Goal: Find specific page/section: Find specific page/section

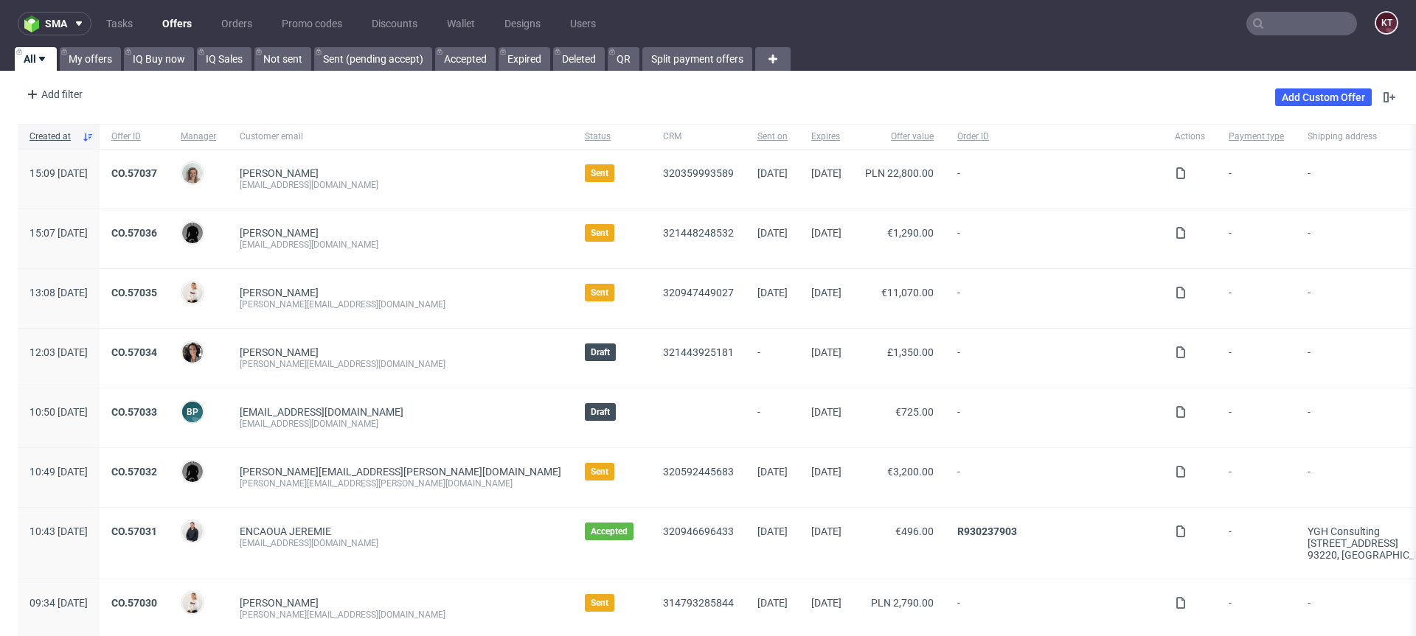
click at [628, 102] on div "Add filter Hide filters Clear all Add Custom Offer" at bounding box center [708, 97] width 1416 height 41
click at [65, 93] on div "Add filter" at bounding box center [53, 95] width 65 height 24
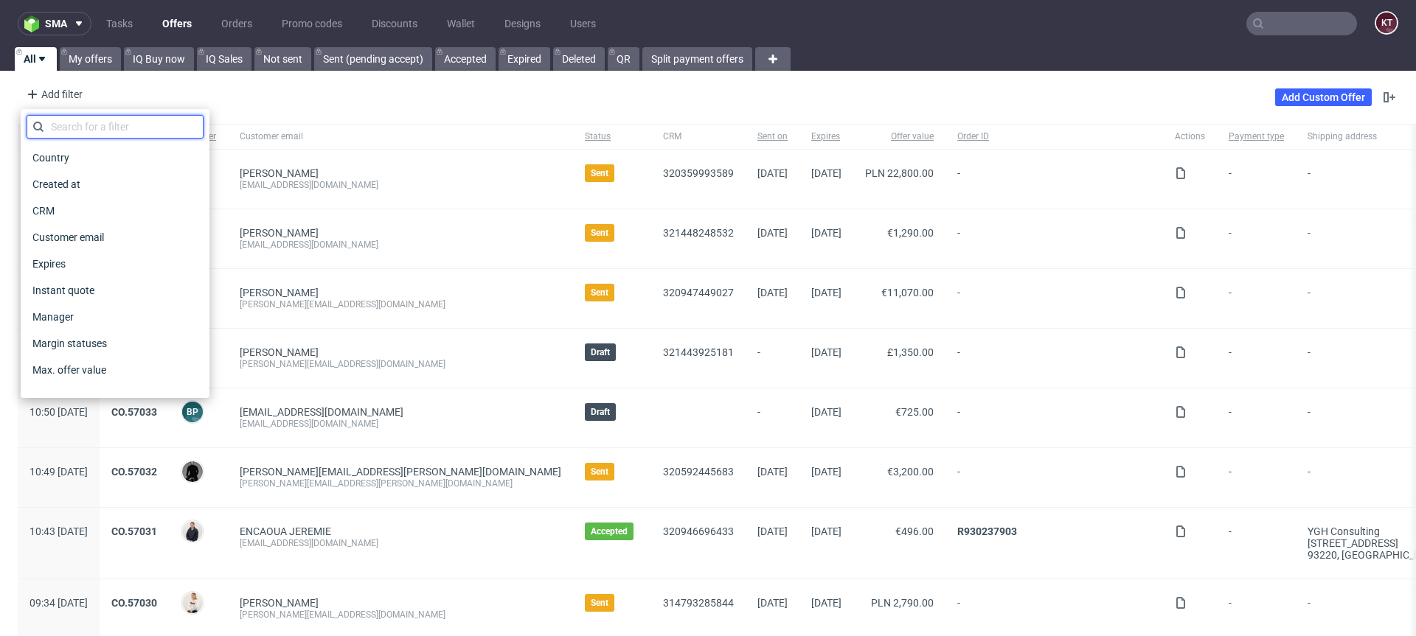
click at [122, 129] on input "text" at bounding box center [115, 127] width 177 height 24
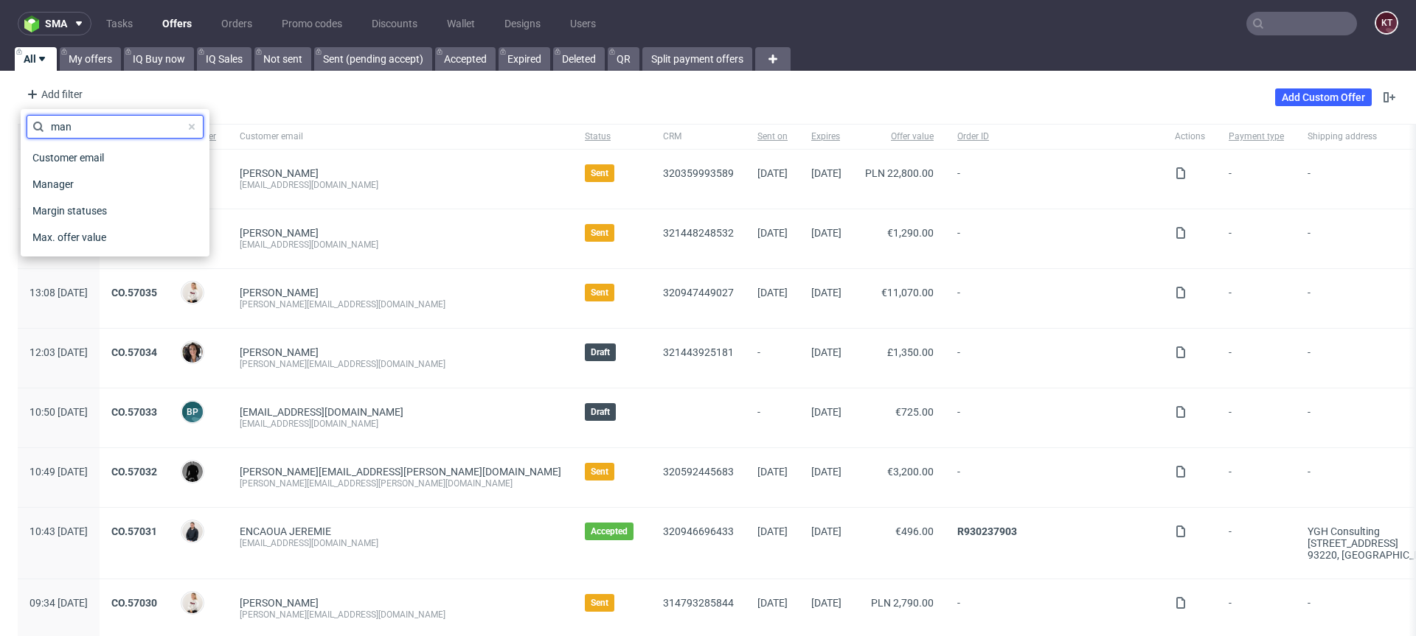
type input "mana"
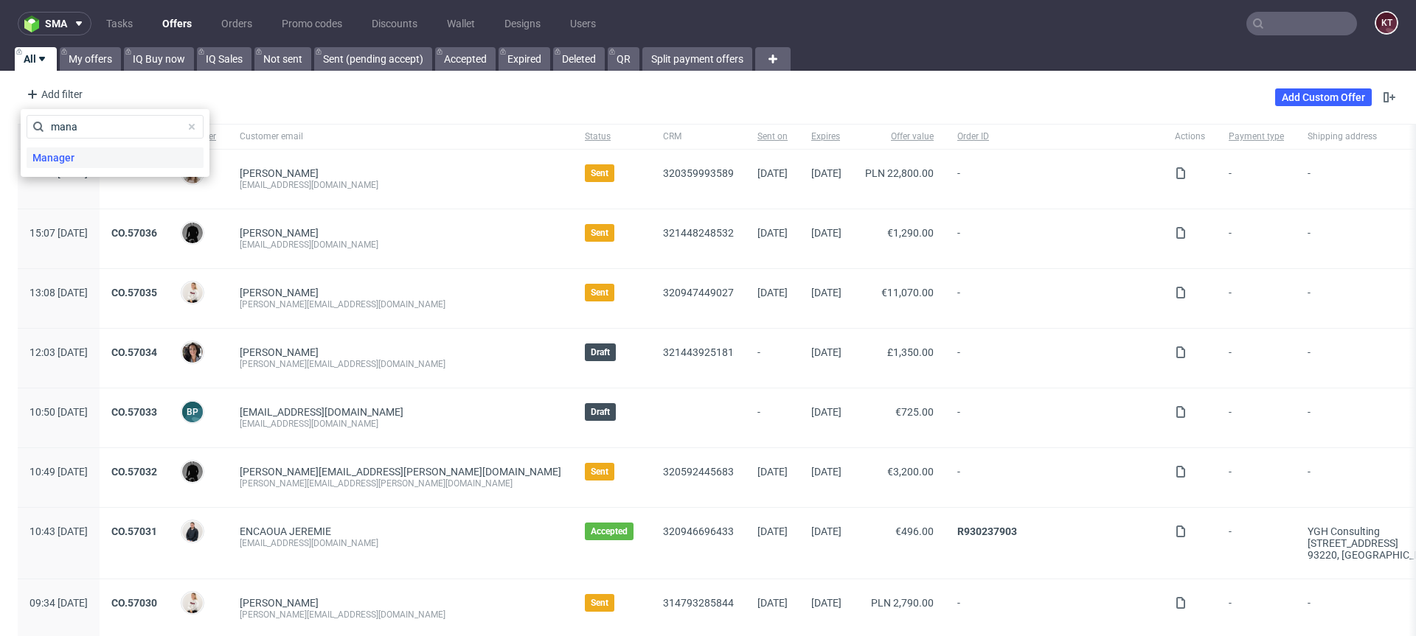
click at [78, 157] on span "Manager" at bounding box center [54, 157] width 54 height 21
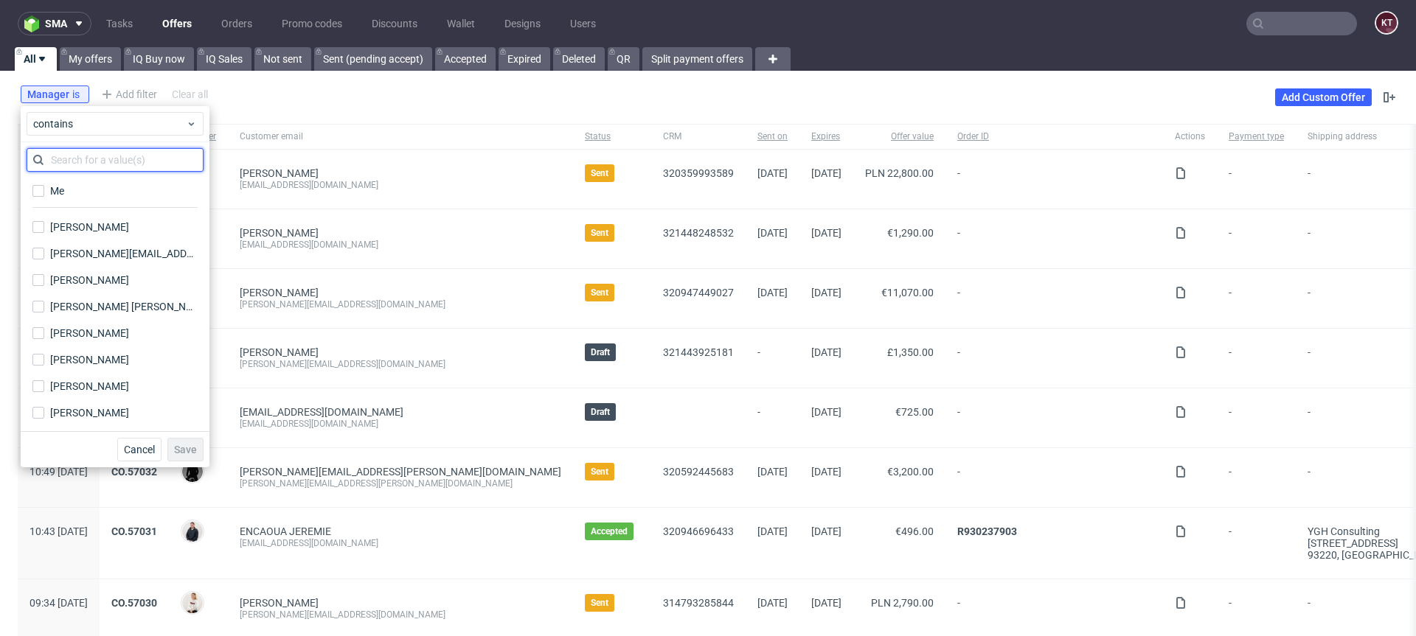
click at [127, 168] on input "text" at bounding box center [115, 160] width 177 height 24
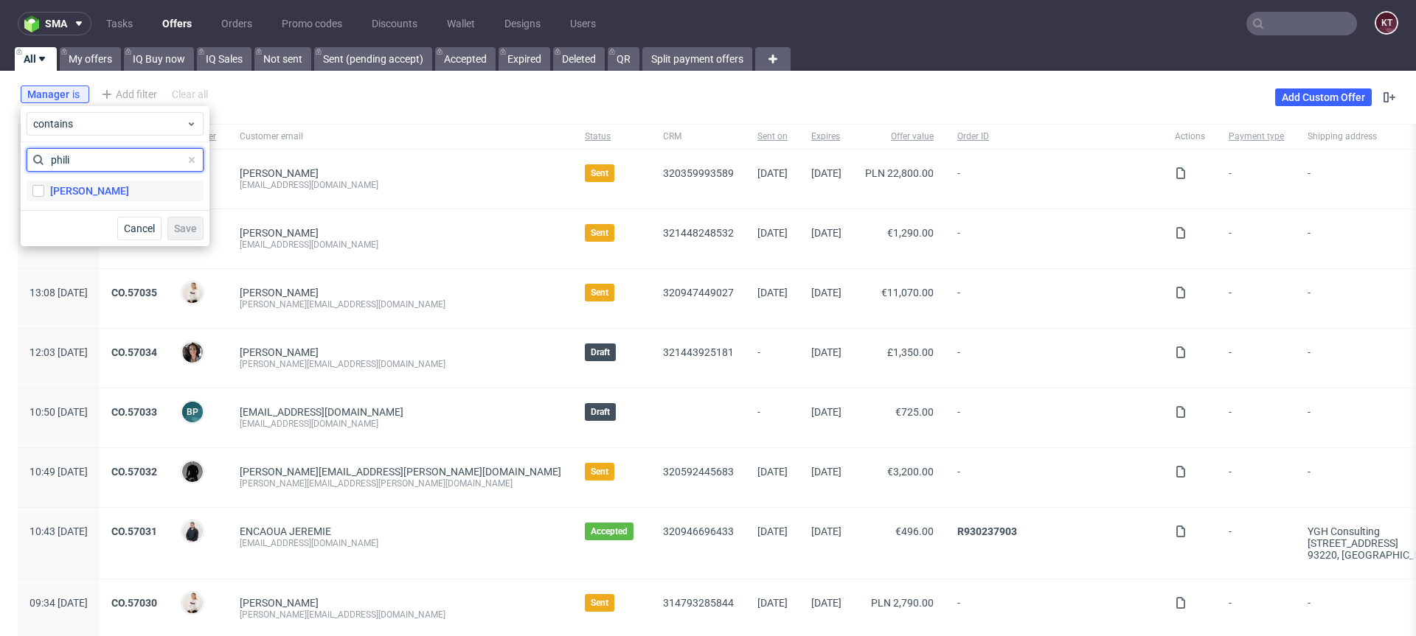
type input "phili"
click at [108, 194] on div "[PERSON_NAME]" at bounding box center [89, 191] width 79 height 15
click at [44, 194] on input "[PERSON_NAME]" at bounding box center [38, 191] width 12 height 12
checkbox input "true"
click at [189, 231] on span "Save" at bounding box center [185, 228] width 23 height 10
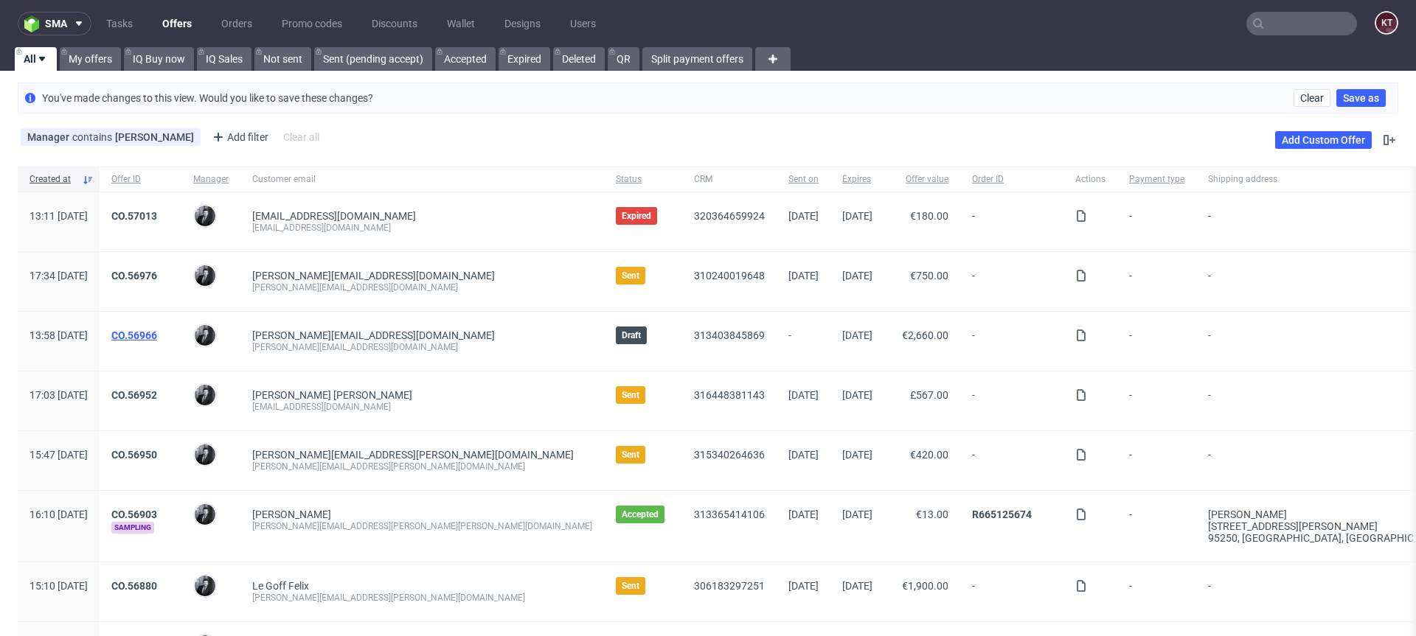
click at [157, 336] on link "CO.56966" at bounding box center [134, 336] width 46 height 12
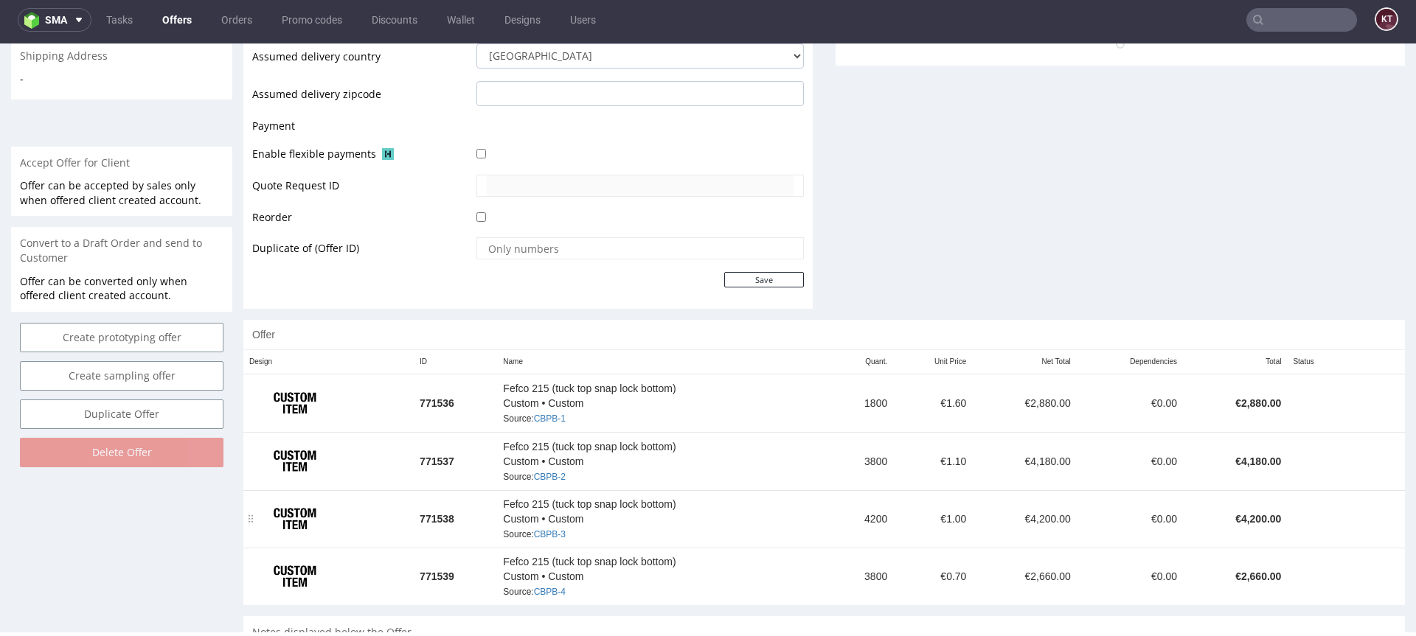
scroll to position [565, 0]
